Goal: Task Accomplishment & Management: Manage account settings

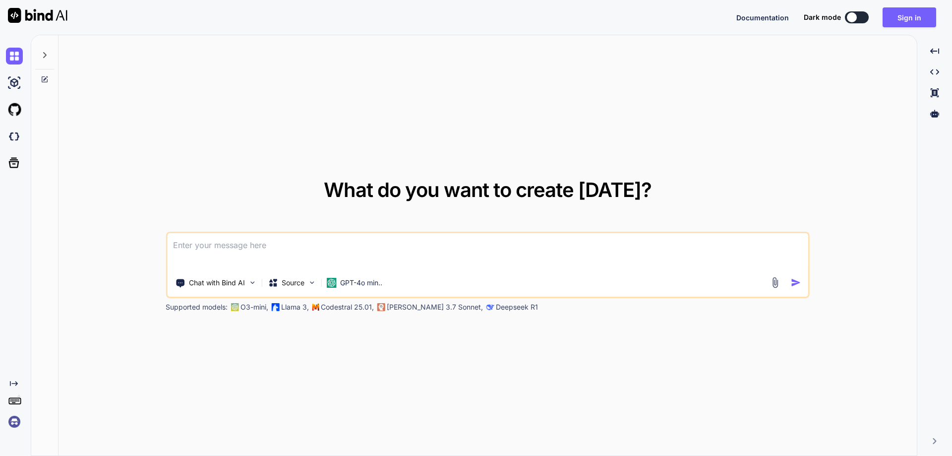
click at [17, 424] on img at bounding box center [14, 421] width 17 height 17
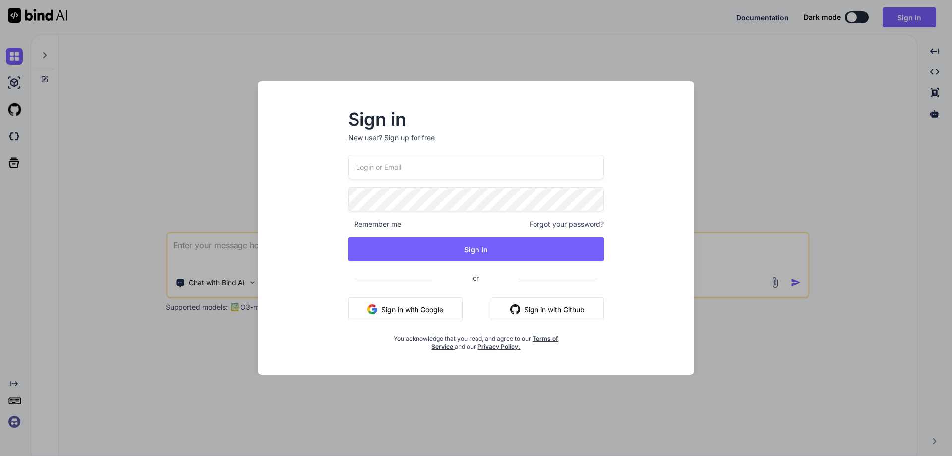
click at [383, 169] on input "email" at bounding box center [476, 167] width 256 height 24
paste input "[EMAIL_ADDRESS][DOMAIN_NAME]"
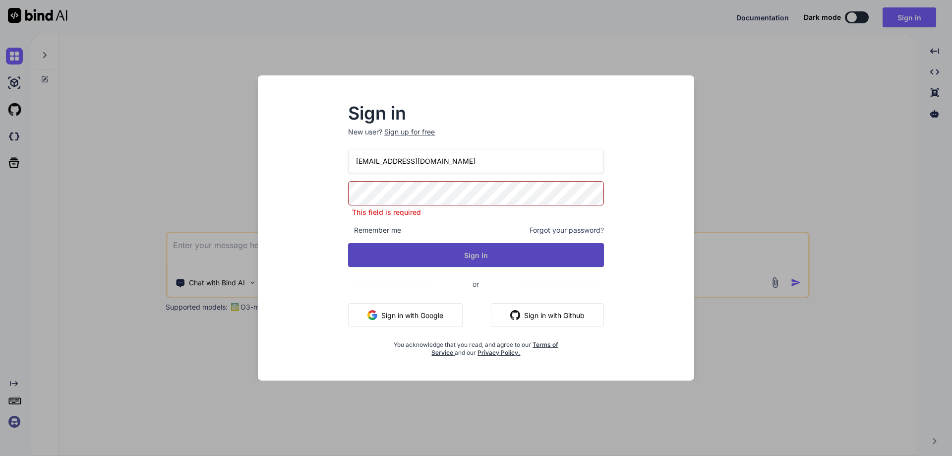
click at [456, 257] on button "Sign In" at bounding box center [476, 255] width 256 height 24
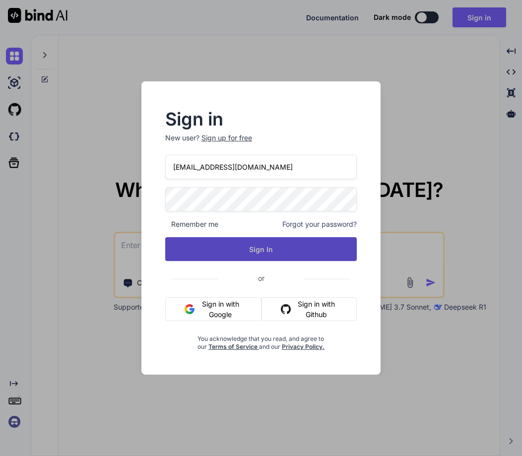
click at [260, 252] on button "Sign In" at bounding box center [260, 249] width 191 height 24
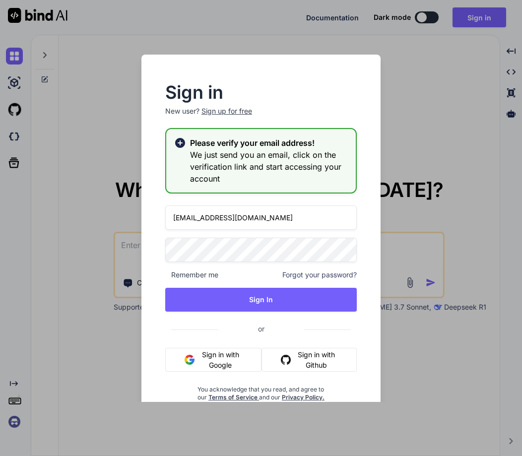
click at [268, 221] on input "[EMAIL_ADDRESS][DOMAIN_NAME]" at bounding box center [260, 217] width 191 height 24
drag, startPoint x: 268, startPoint y: 221, endPoint x: 138, endPoint y: 210, distance: 130.4
click at [138, 210] on div "Sign in New user? Sign up for free Please verify your email address! We just se…" at bounding box center [260, 228] width 261 height 347
click at [277, 224] on input "[EMAIL_ADDRESS][DOMAIN_NAME]" at bounding box center [260, 217] width 191 height 24
drag, startPoint x: 271, startPoint y: 217, endPoint x: 131, endPoint y: 214, distance: 139.8
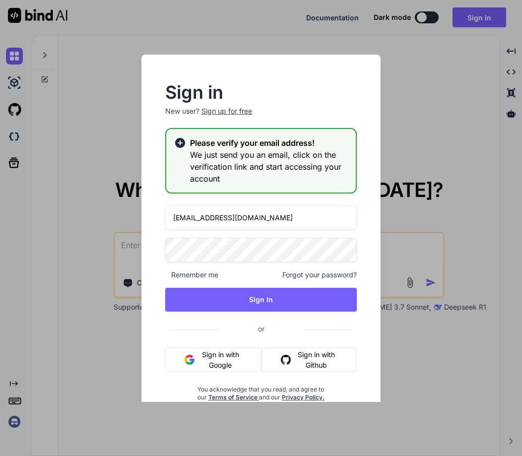
click at [131, 214] on div "Sign in New user? Sign up for free Please verify your email address! We just se…" at bounding box center [260, 228] width 261 height 347
paste input "[PERSON_NAME][EMAIL_ADDRESS][DOMAIN_NAME]"
type input "[PERSON_NAME][EMAIL_ADDRESS][DOMAIN_NAME]"
click at [137, 248] on div "Sign in New user? Sign up for free Please verify your email address! We just se…" at bounding box center [260, 228] width 261 height 347
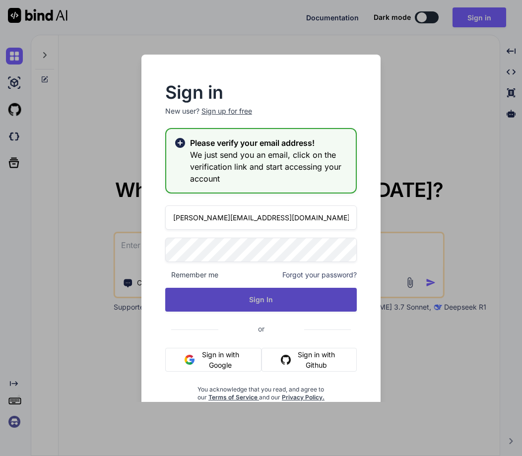
click at [257, 306] on button "Sign In" at bounding box center [260, 300] width 191 height 24
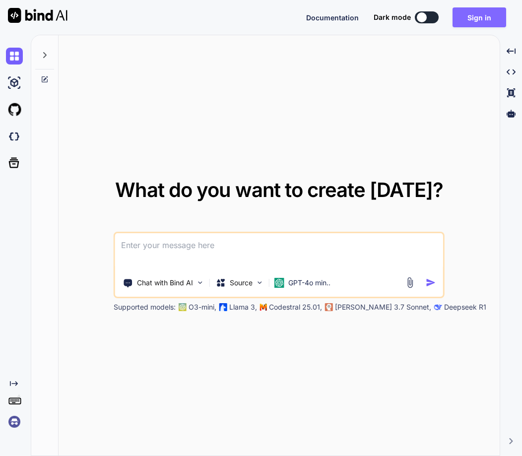
click at [479, 16] on button "Sign in" at bounding box center [479, 17] width 54 height 20
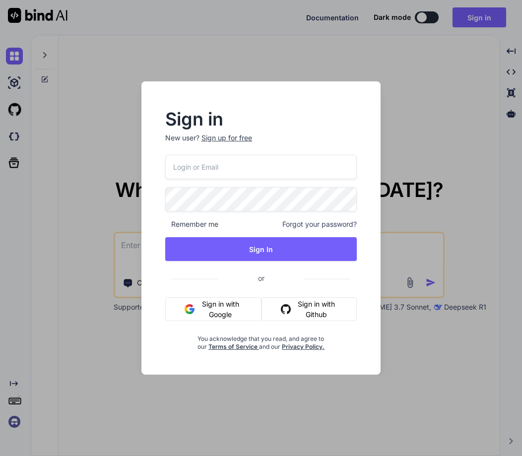
click at [180, 170] on input "email" at bounding box center [260, 167] width 191 height 24
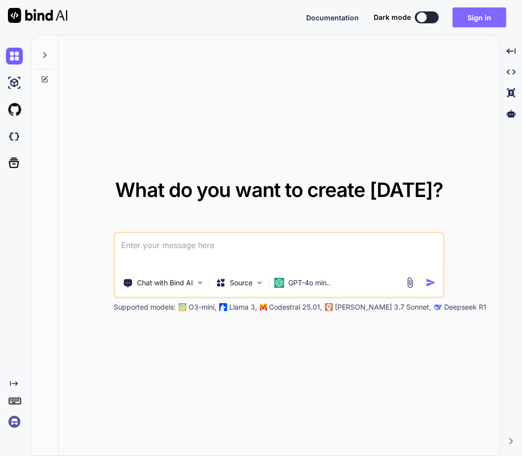
click at [487, 15] on button "Sign in" at bounding box center [479, 17] width 54 height 20
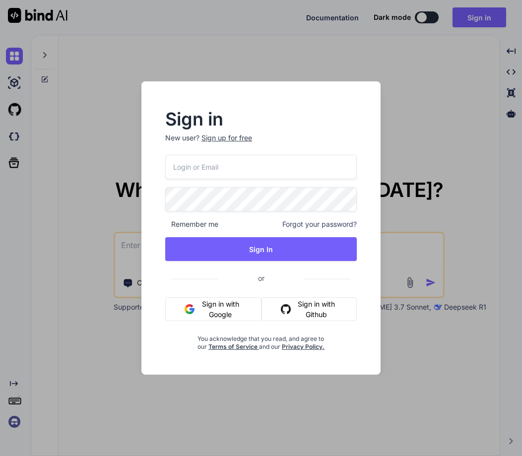
click at [212, 164] on input "email" at bounding box center [260, 167] width 191 height 24
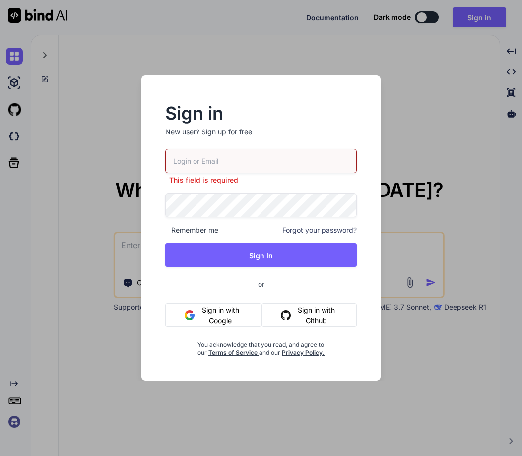
click at [207, 163] on input "email" at bounding box center [260, 161] width 191 height 24
paste input "[PERSON_NAME][EMAIL_ADDRESS][DOMAIN_NAME]"
type input "[PERSON_NAME][EMAIL_ADDRESS][DOMAIN_NAME]"
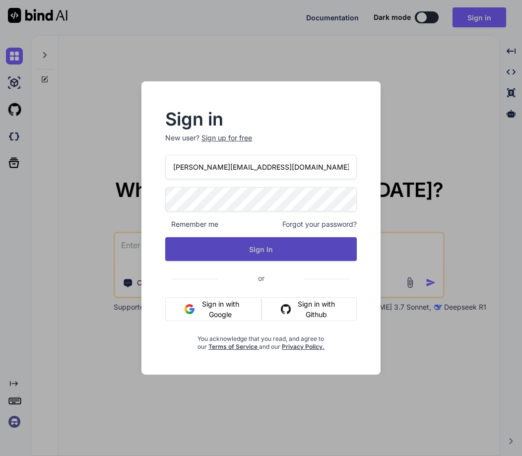
click at [241, 257] on button "Sign In" at bounding box center [260, 249] width 191 height 24
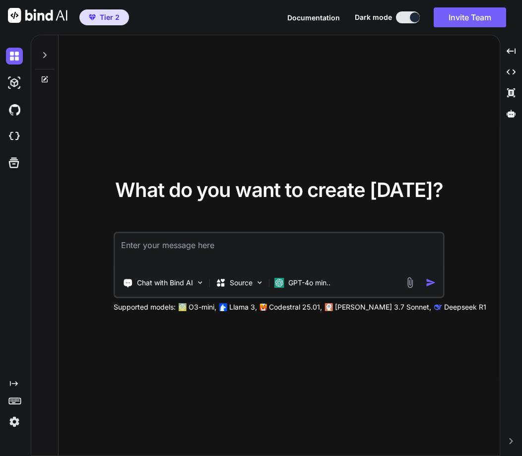
click at [20, 422] on img at bounding box center [14, 421] width 17 height 17
